Goal: Task Accomplishment & Management: Manage account settings

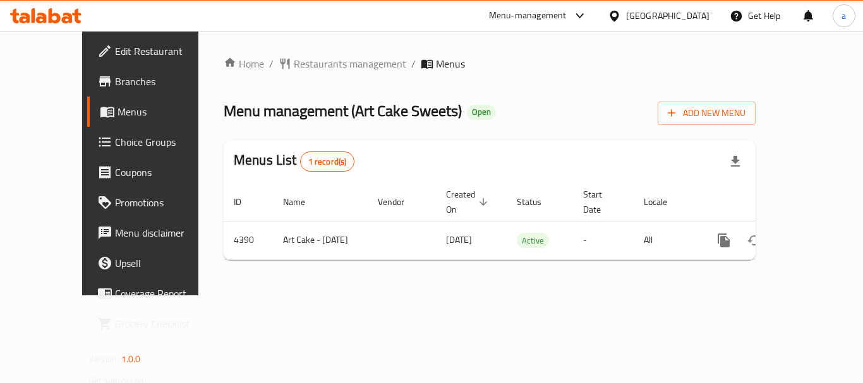
click at [273, 80] on div "Home / Restaurants management / Menus Menu management ( Art Cake Sweets ) Open …" at bounding box center [490, 163] width 532 height 214
click at [294, 69] on span "Restaurants management" at bounding box center [350, 63] width 112 height 15
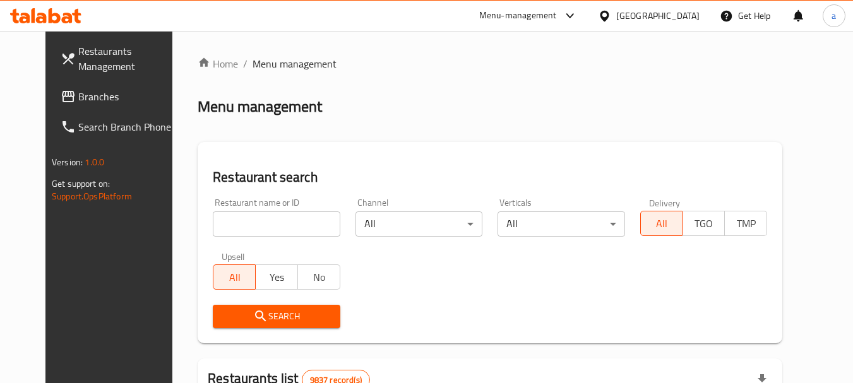
click at [85, 88] on link "Branches" at bounding box center [120, 96] width 138 height 30
